Goal: Information Seeking & Learning: Check status

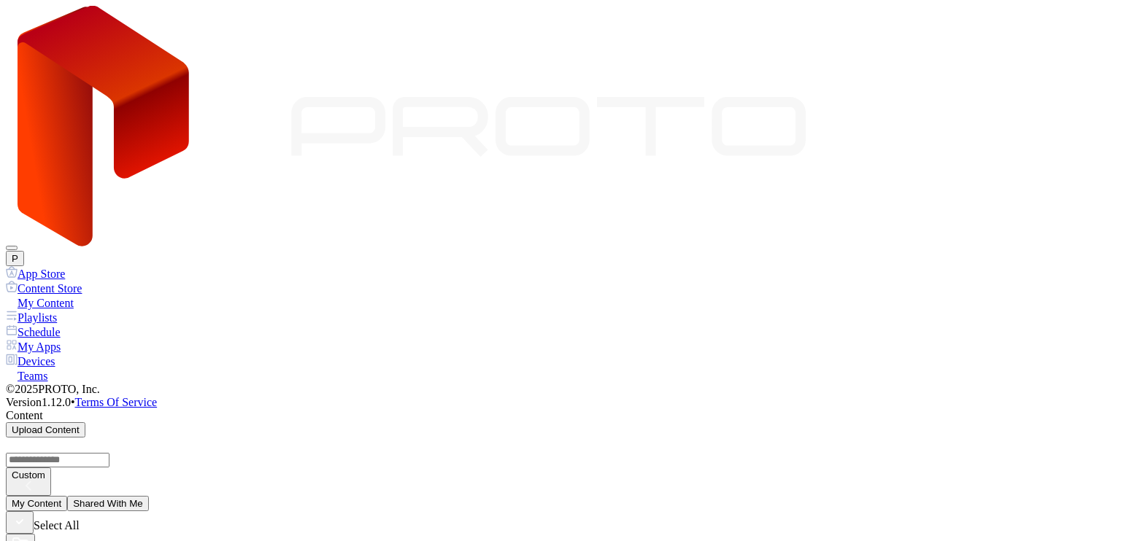
click at [76, 325] on div "Schedule" at bounding box center [560, 332] width 1109 height 15
click at [80, 310] on div "Playlists" at bounding box center [560, 317] width 1109 height 15
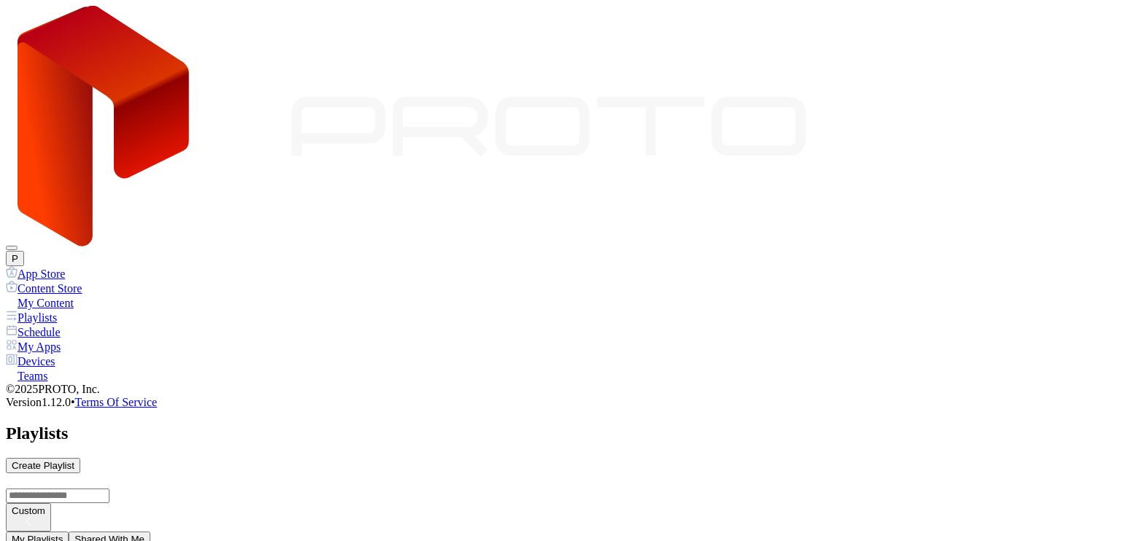
click at [84, 296] on div "My Content" at bounding box center [560, 303] width 1109 height 15
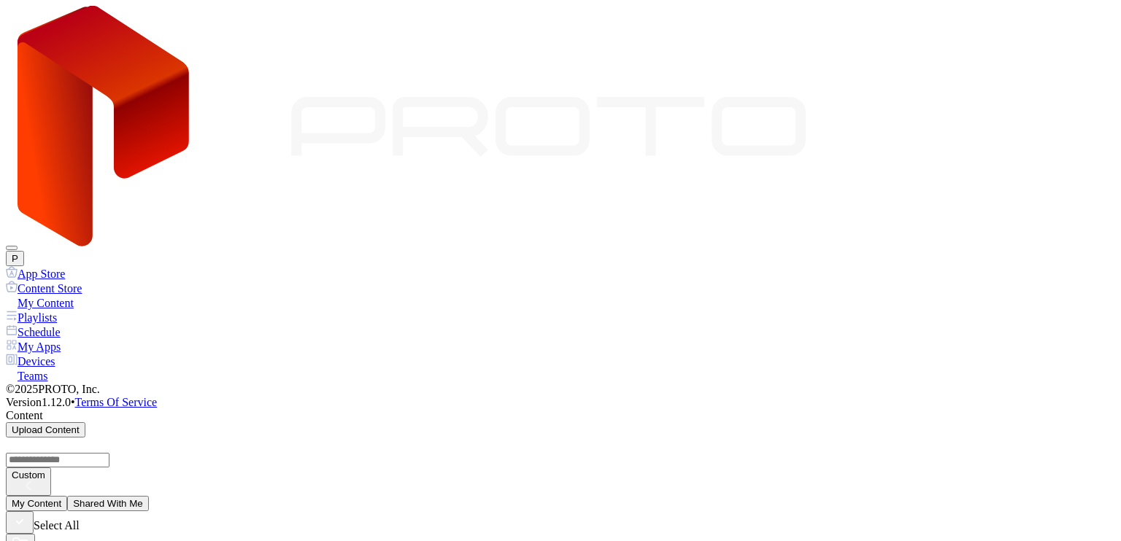
click at [61, 310] on div "Playlists" at bounding box center [560, 317] width 1109 height 15
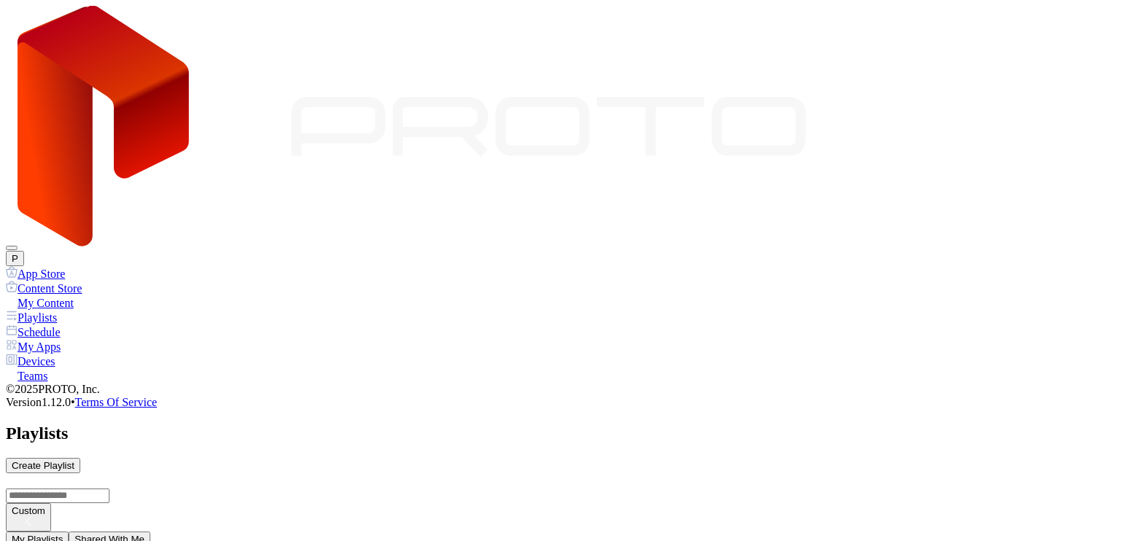
click at [65, 296] on div "My Content" at bounding box center [560, 303] width 1109 height 15
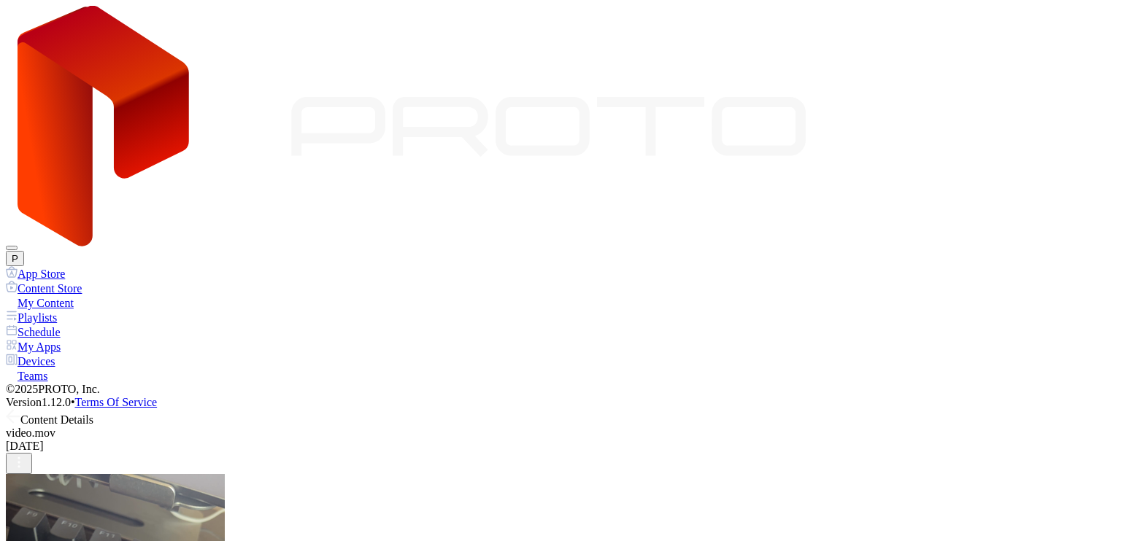
scroll to position [61, 0]
click at [80, 310] on div "Playlists" at bounding box center [560, 317] width 1109 height 15
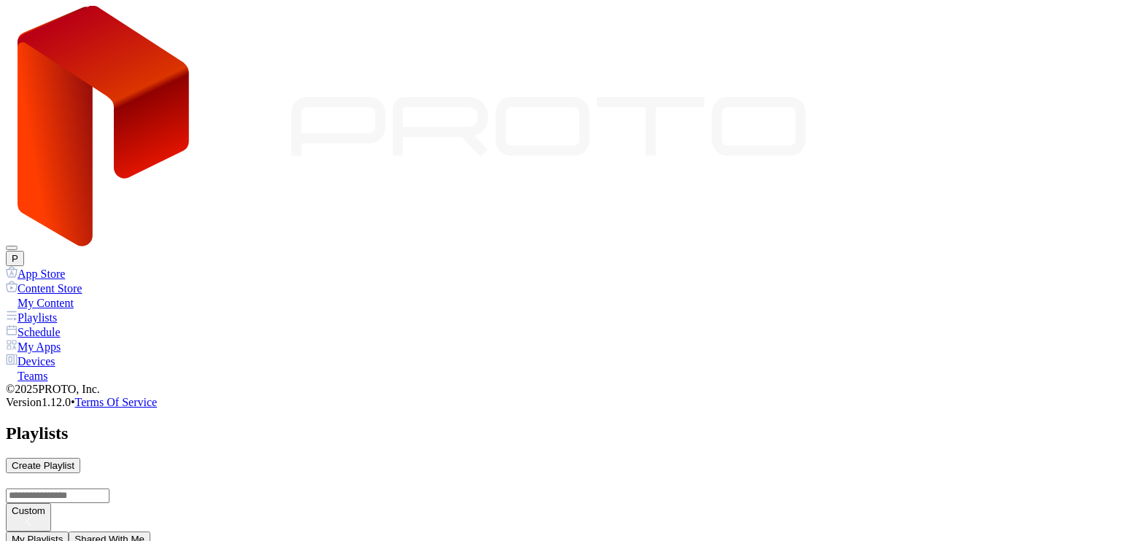
click at [91, 296] on div "My Content" at bounding box center [560, 303] width 1109 height 15
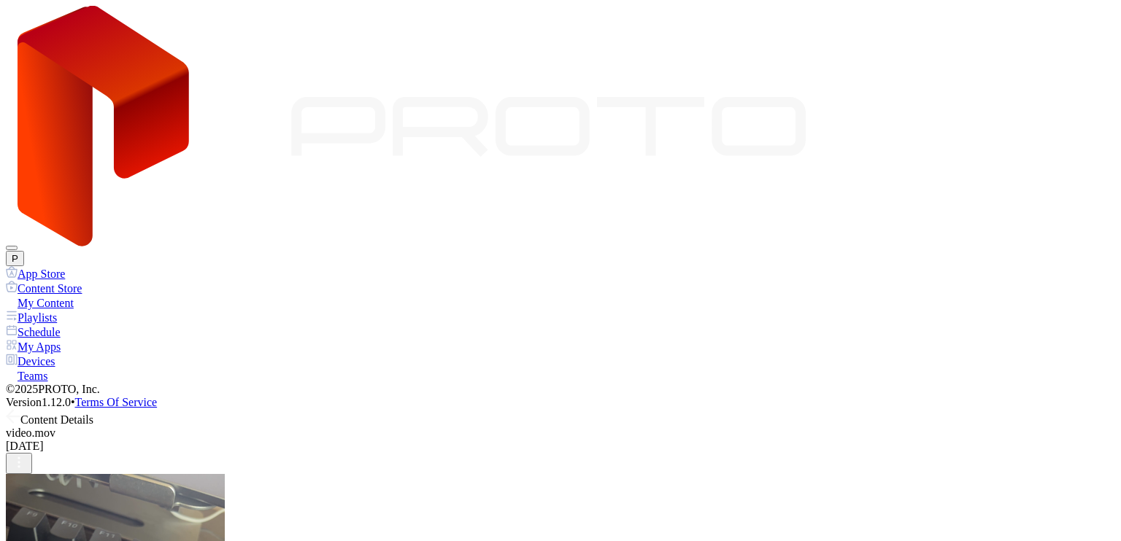
click at [20, 417] on icon at bounding box center [13, 417] width 12 height 0
